Goal: Communication & Community: Share content

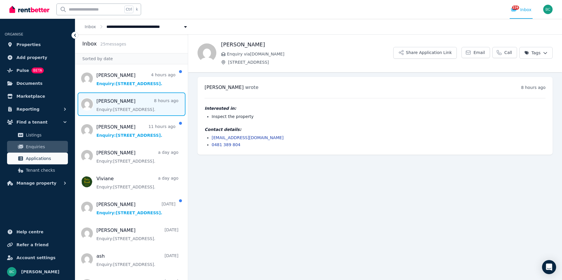
click at [41, 161] on span "Applications" at bounding box center [46, 158] width 40 height 7
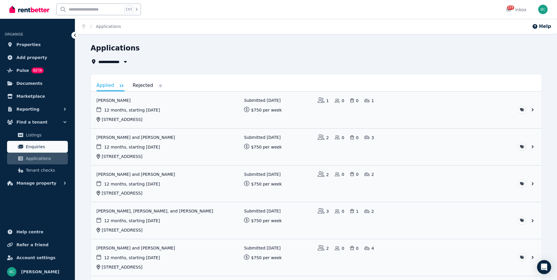
click at [33, 150] on span "Enquiries" at bounding box center [46, 146] width 40 height 7
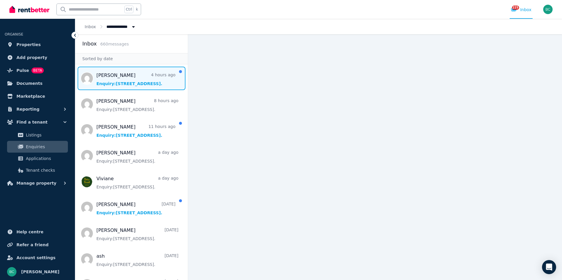
click at [123, 83] on span "Message list" at bounding box center [131, 78] width 112 height 23
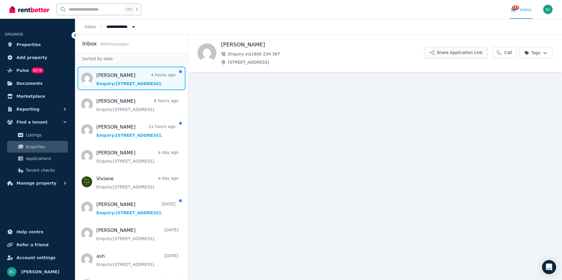
click at [457, 58] on button "Share Application Link" at bounding box center [455, 53] width 63 height 12
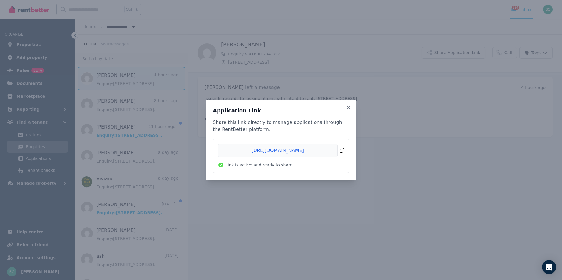
click at [259, 152] on span "Copied!" at bounding box center [281, 151] width 126 height 14
click at [349, 106] on icon at bounding box center [348, 107] width 6 height 5
